Goal: Navigation & Orientation: Find specific page/section

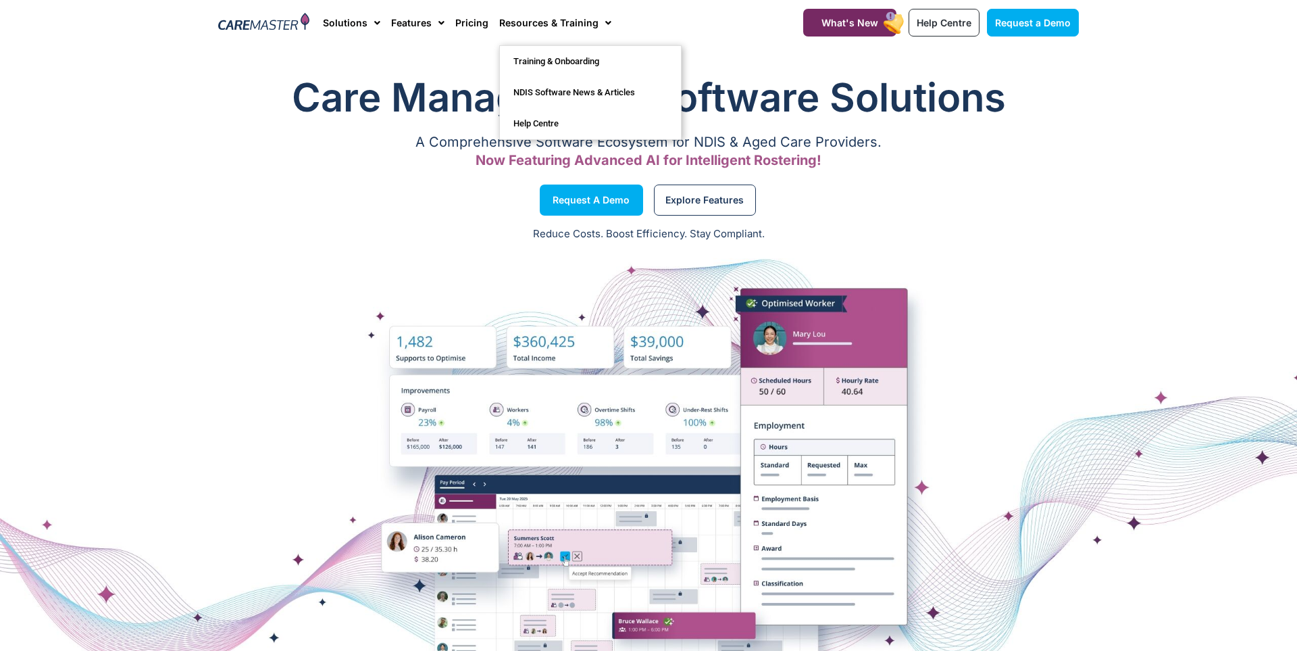
click at [402, 66] on div "Care Management Software Solutions A Comprehensive Software Ecosystem for NDIS …" at bounding box center [648, 123] width 874 height 118
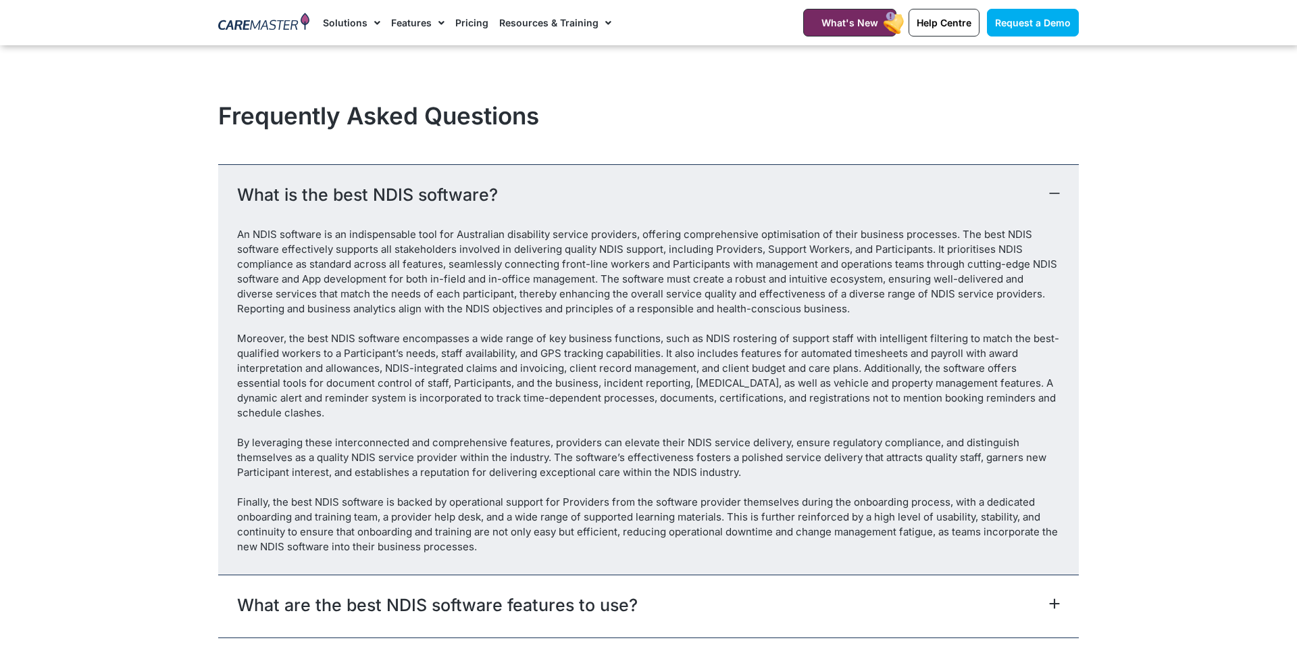
scroll to position [8595, 0]
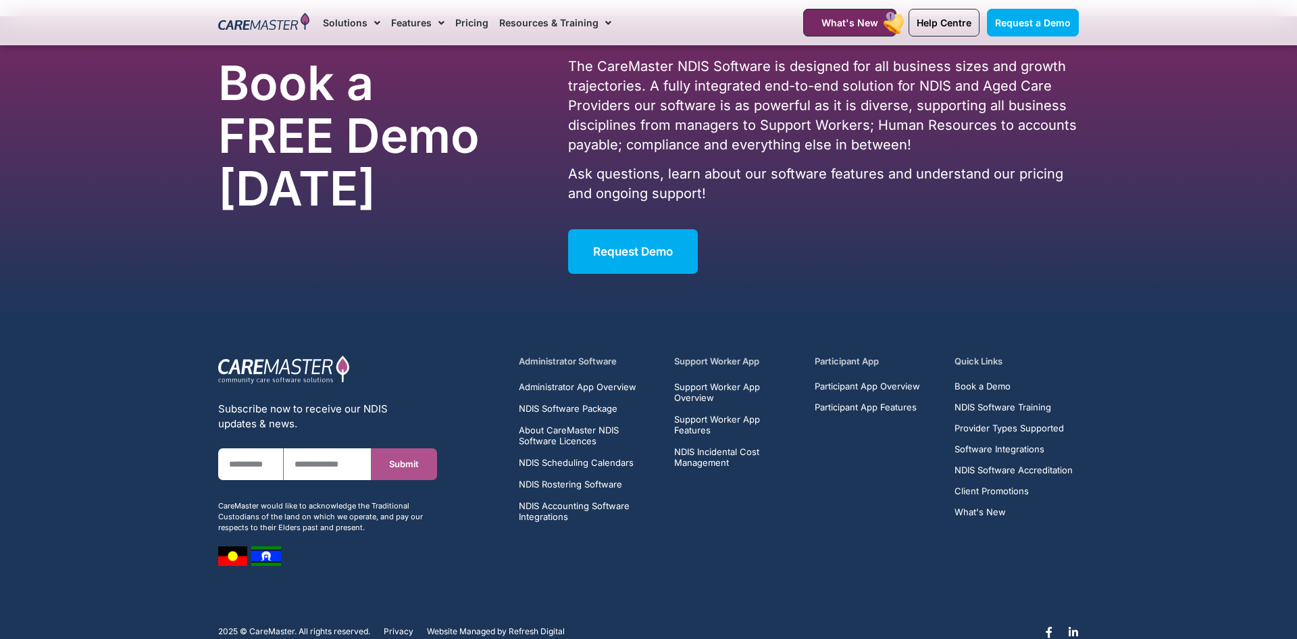
scroll to position [8607, 0]
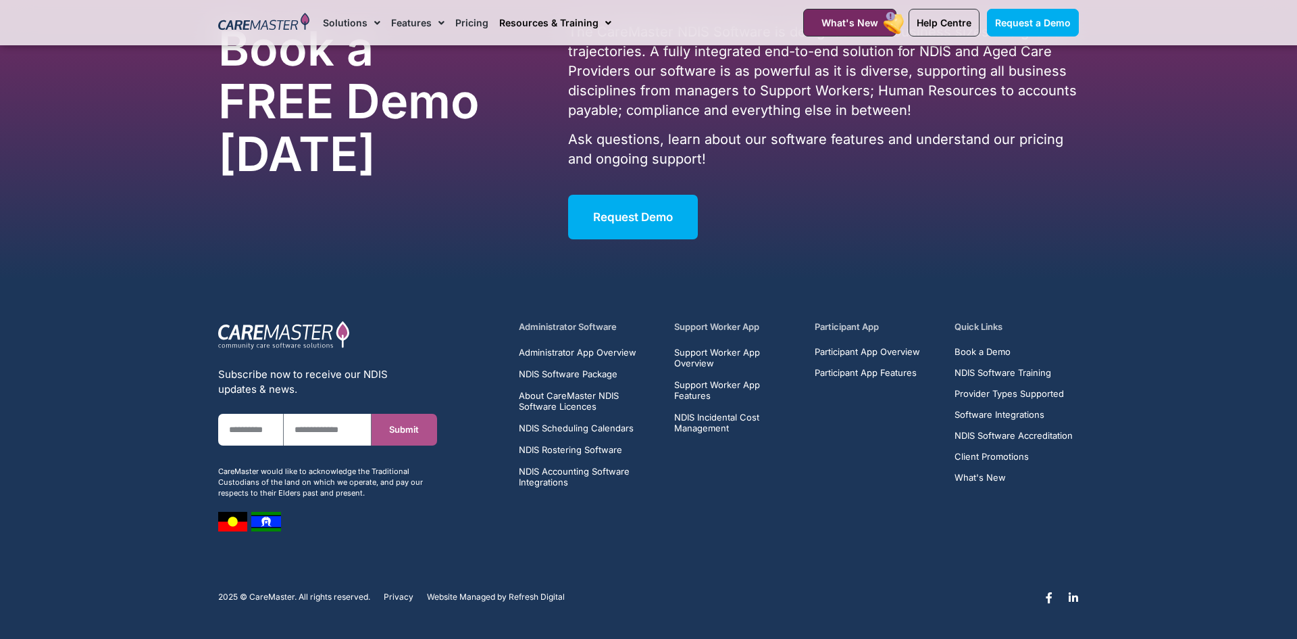
click at [577, 22] on link "Resources & Training" at bounding box center [555, 22] width 112 height 45
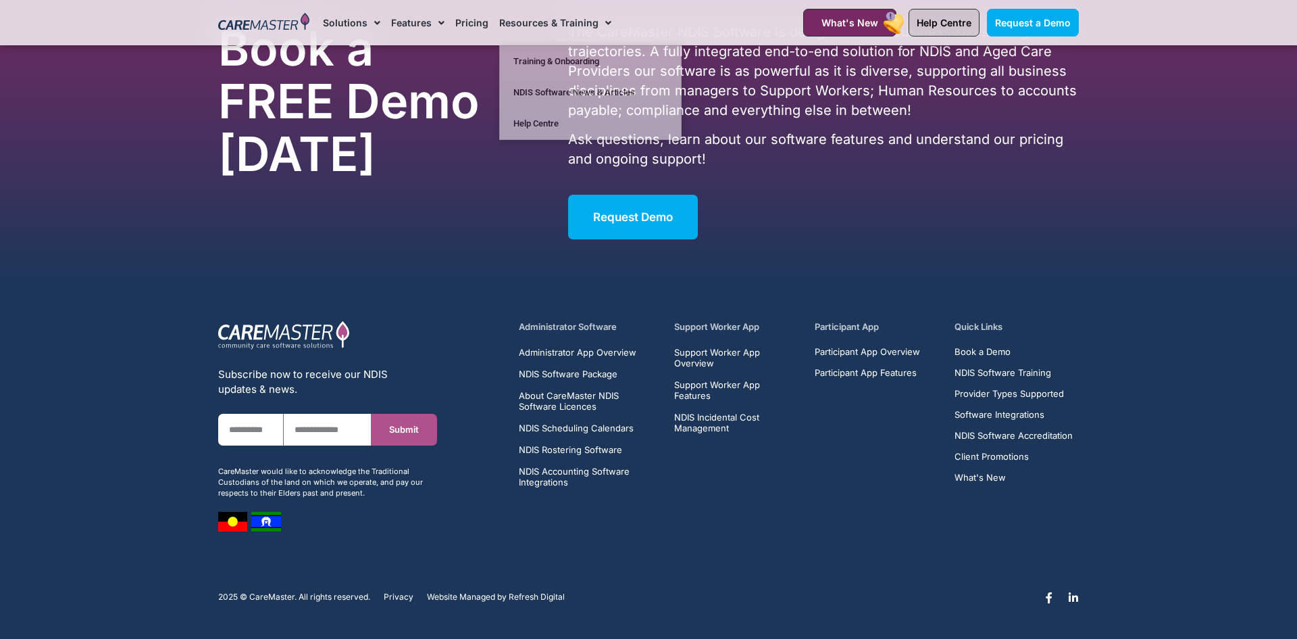
click at [961, 22] on span "Help Centre" at bounding box center [944, 22] width 55 height 11
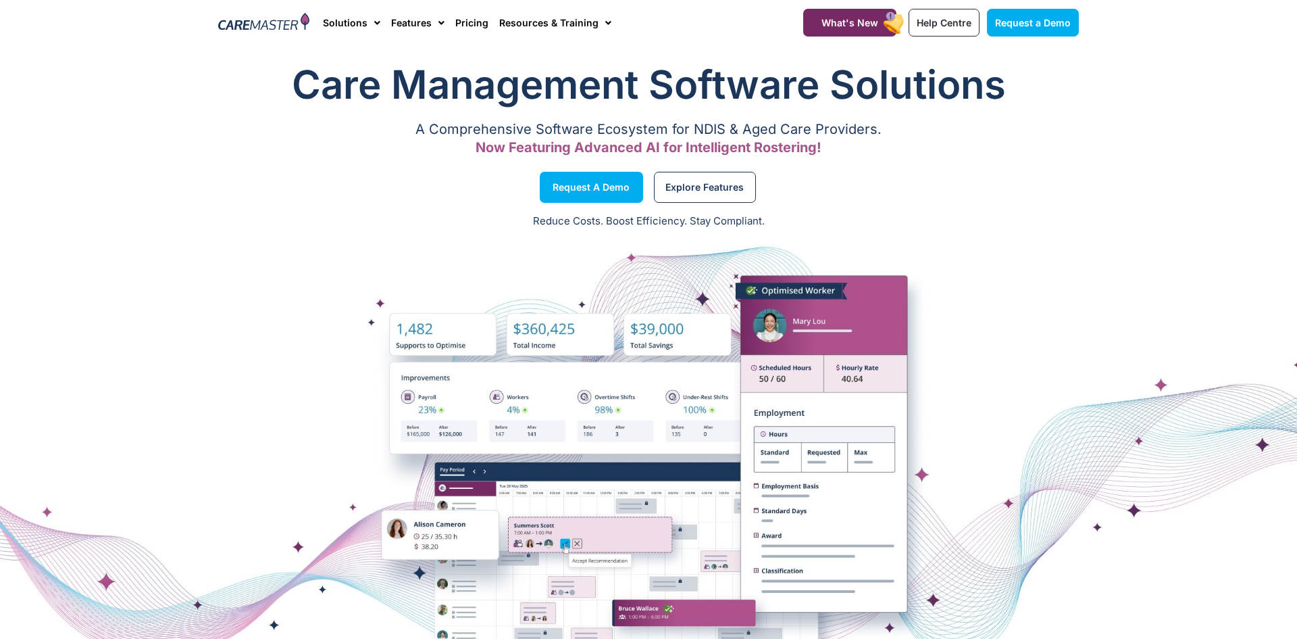
scroll to position [0, 0]
